Goal: Navigation & Orientation: Find specific page/section

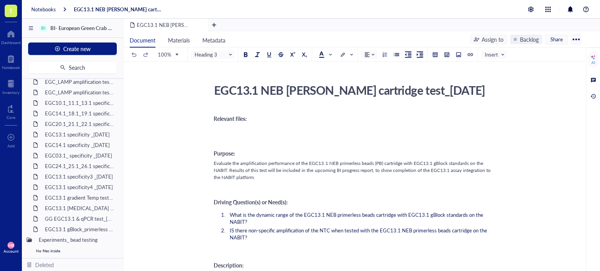
scroll to position [365, 0]
click at [43, 4] on div "Notebooks EGC13.1 NEB [PERSON_NAME] cartridge test_[DATE]" at bounding box center [311, 9] width 578 height 19
click at [42, 7] on div "Notebooks" at bounding box center [43, 9] width 25 height 7
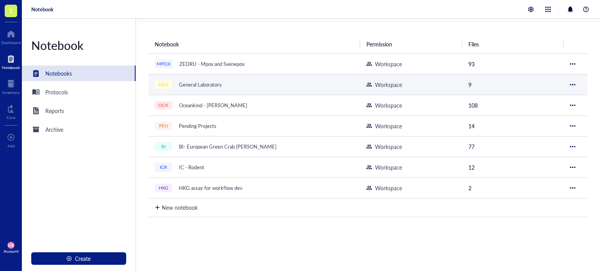
scroll to position [69, 0]
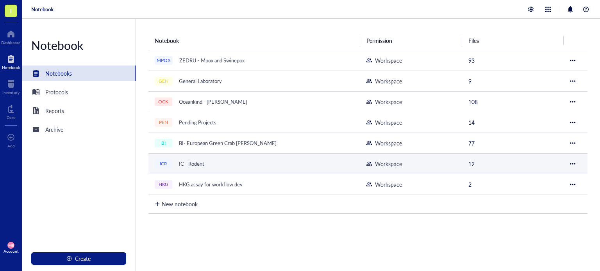
click at [196, 163] on div "IC - Rodent" at bounding box center [191, 164] width 32 height 11
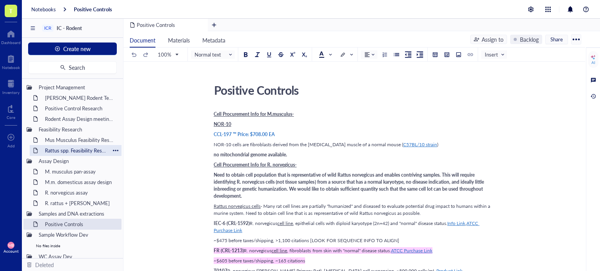
click at [81, 148] on div "Rattus spp. Feasibility Research" at bounding box center [75, 150] width 68 height 11
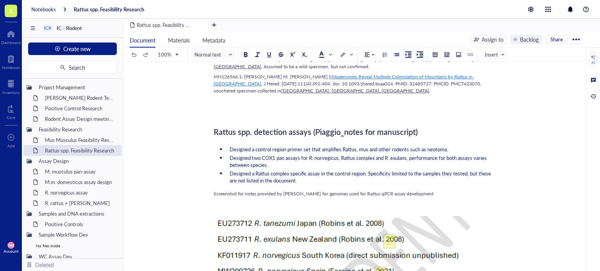
scroll to position [1328, 0]
